Goal: Information Seeking & Learning: Understand process/instructions

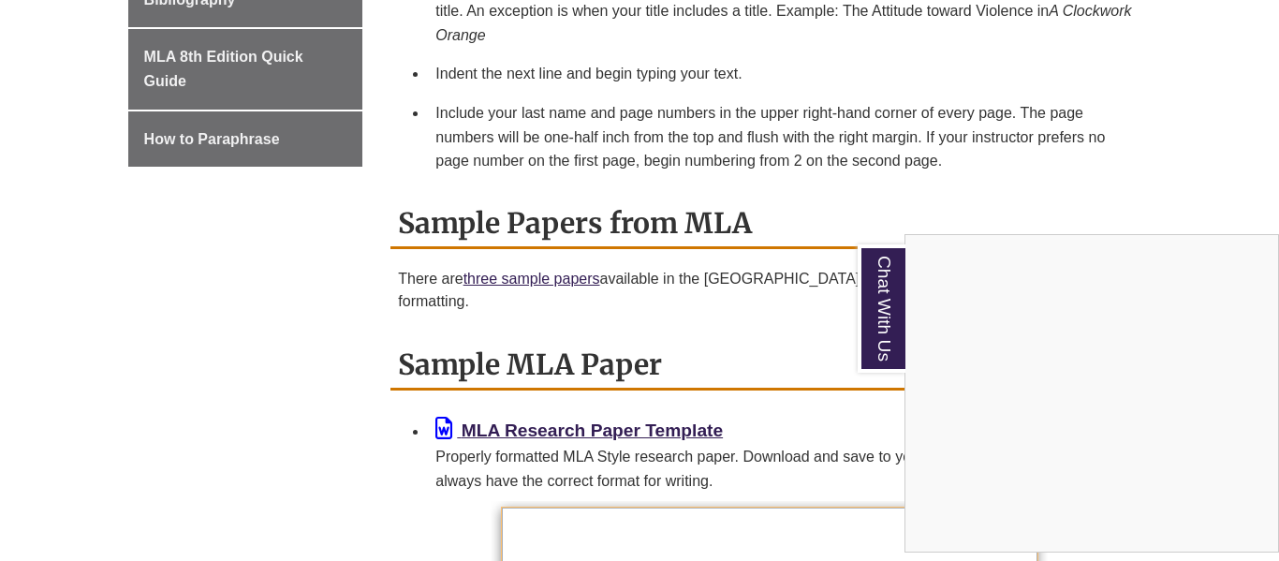
scroll to position [1369, 0]
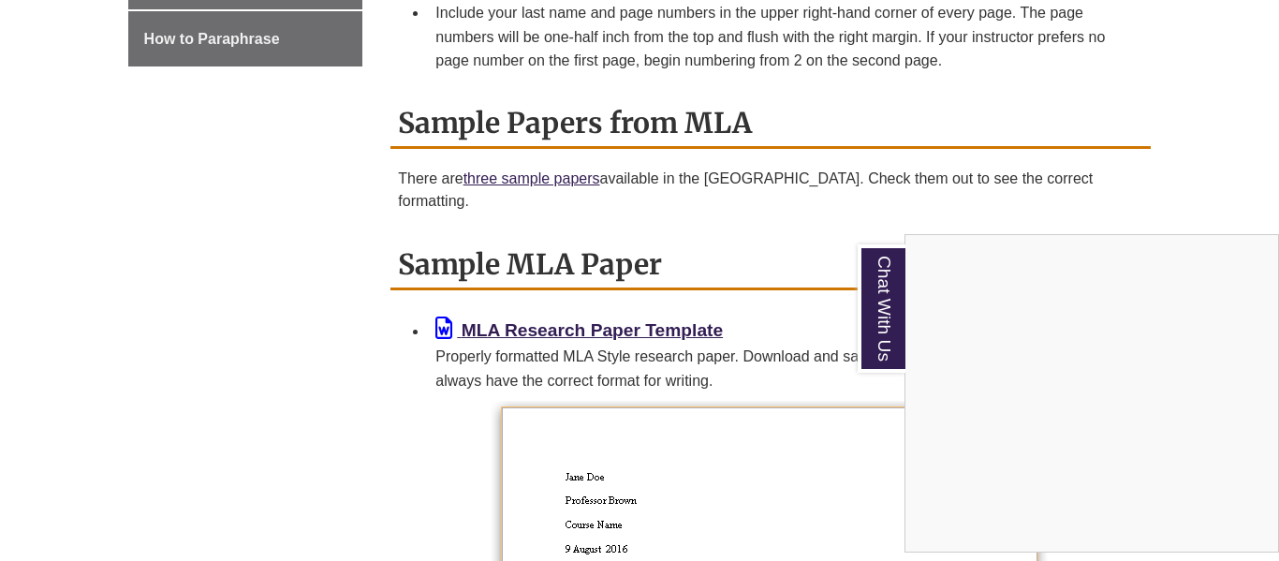
click at [316, 223] on div "Chat With Us" at bounding box center [639, 280] width 1279 height 561
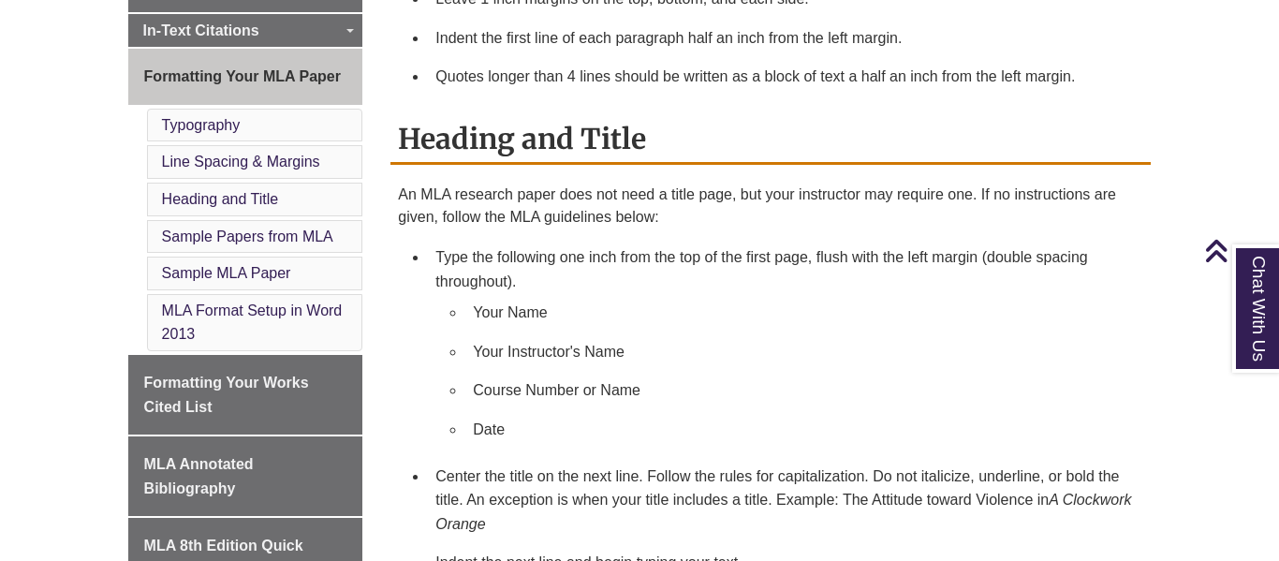
scroll to position [771, 0]
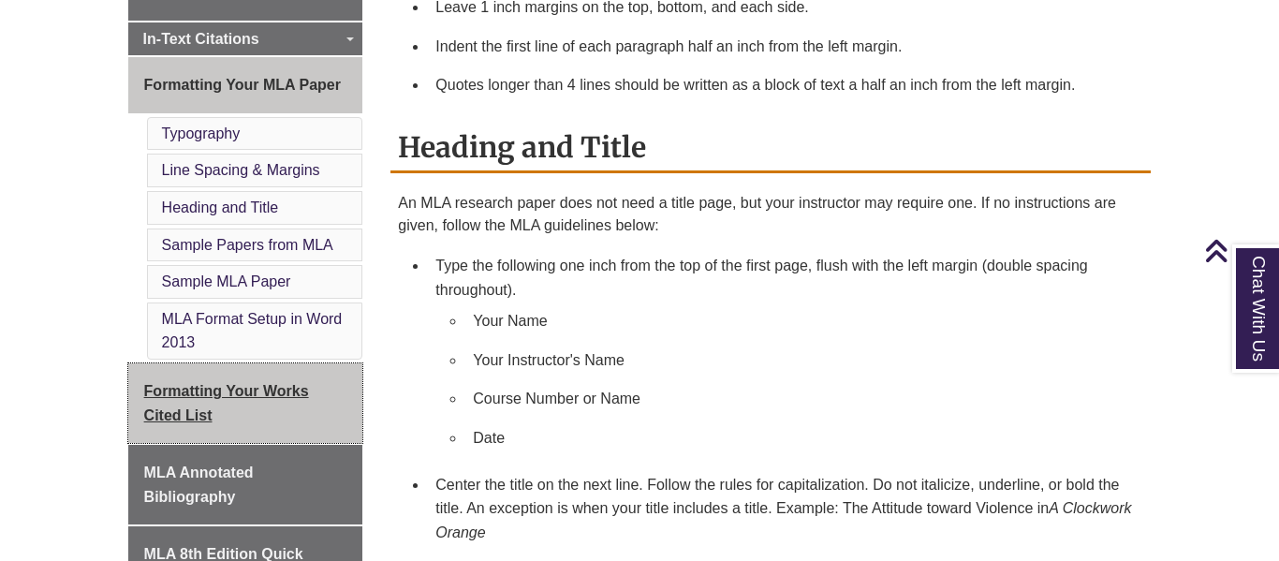
click at [218, 396] on span "Formatting Your Works Cited List" at bounding box center [226, 403] width 165 height 40
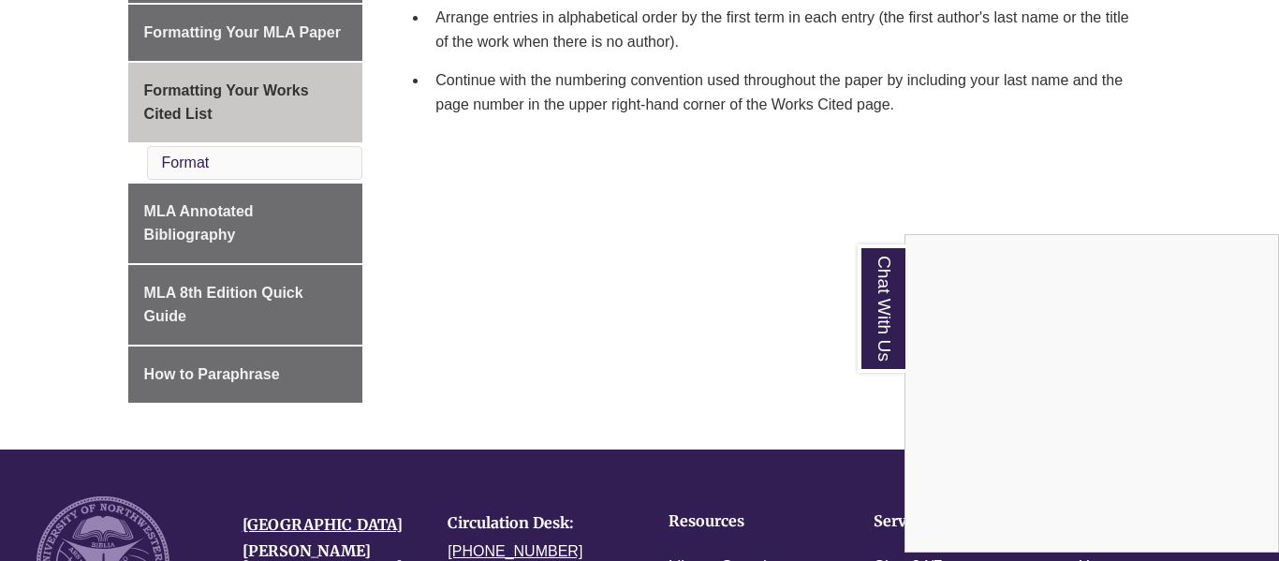
scroll to position [665, 0]
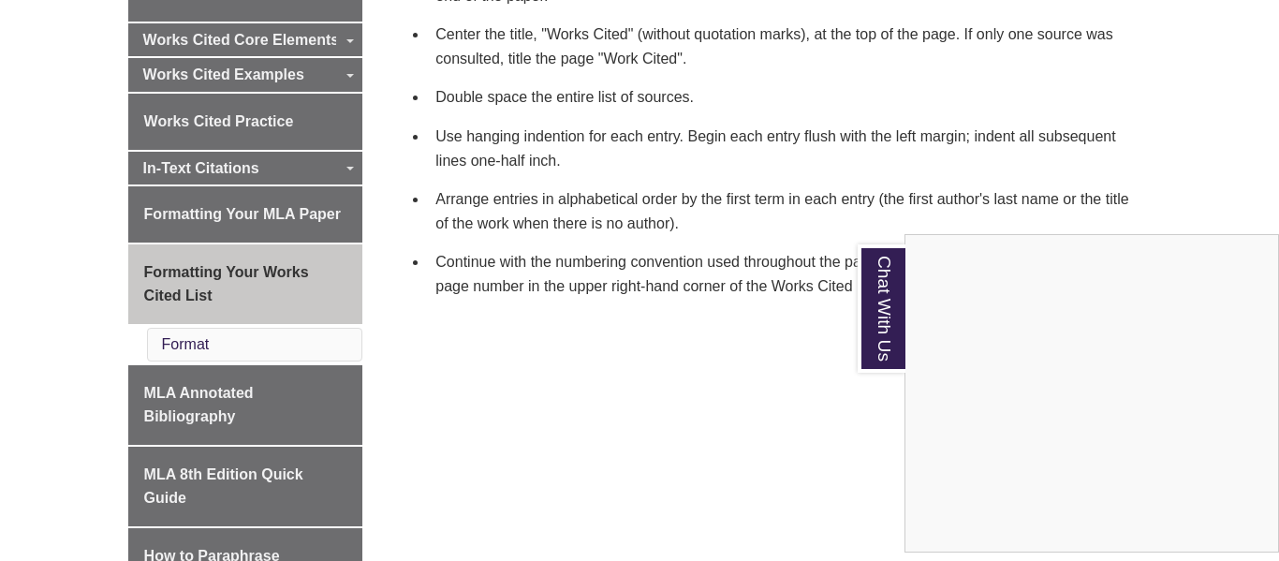
click at [227, 383] on div "Chat With Us" at bounding box center [639, 280] width 1279 height 561
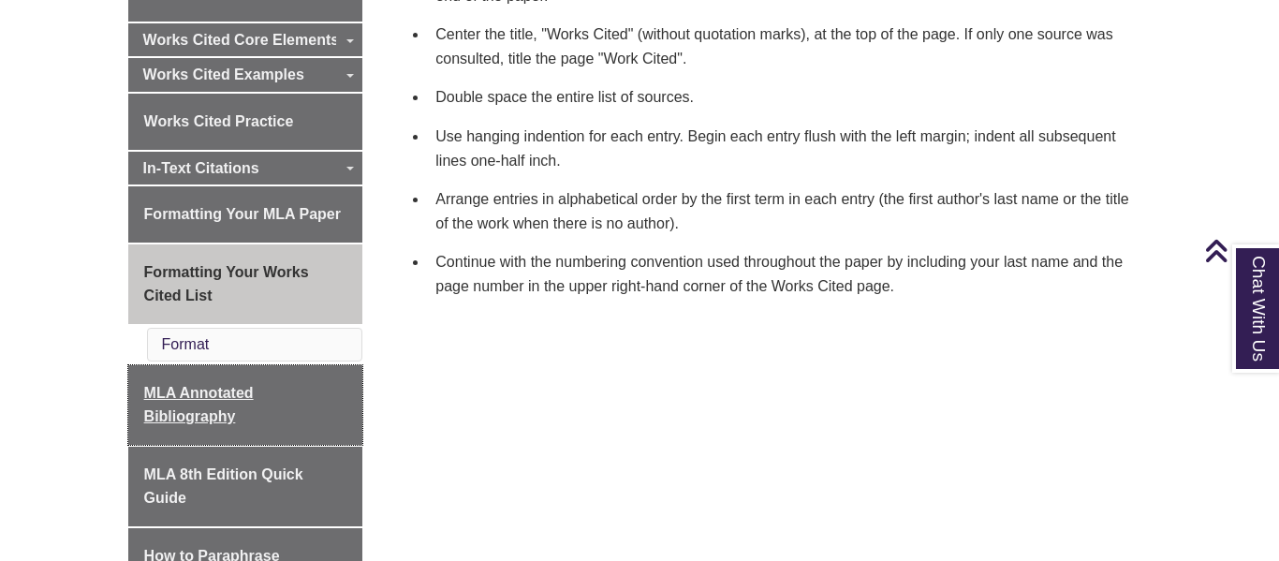
click at [227, 383] on link "MLA Annotated Bibliography" at bounding box center [245, 405] width 235 height 80
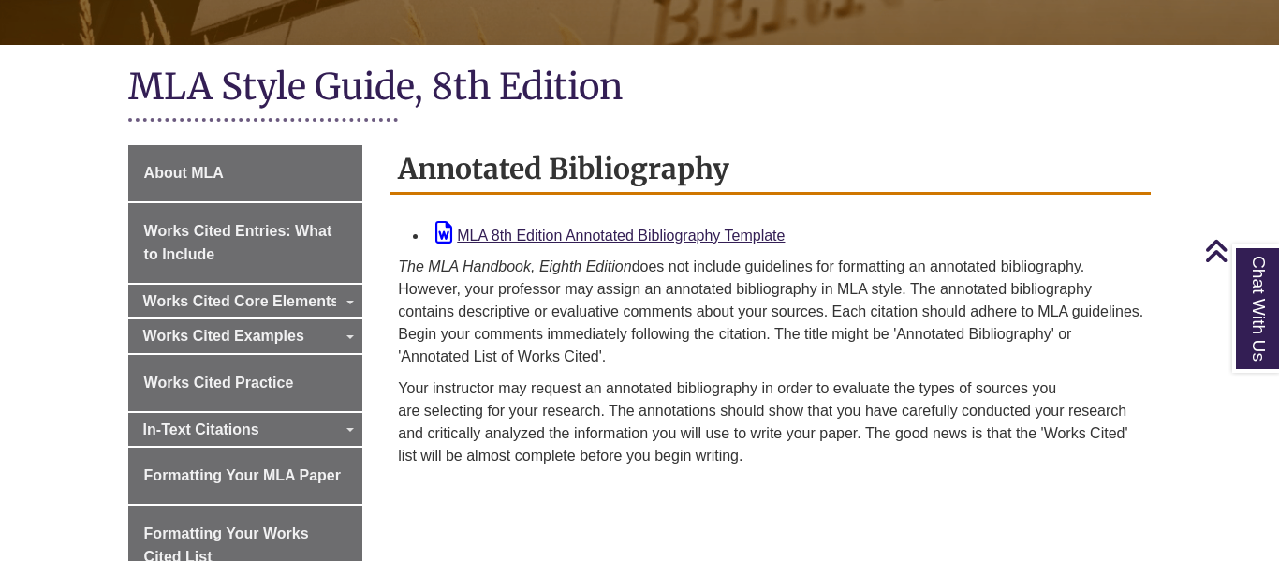
scroll to position [113, 0]
